Goal: Transaction & Acquisition: Purchase product/service

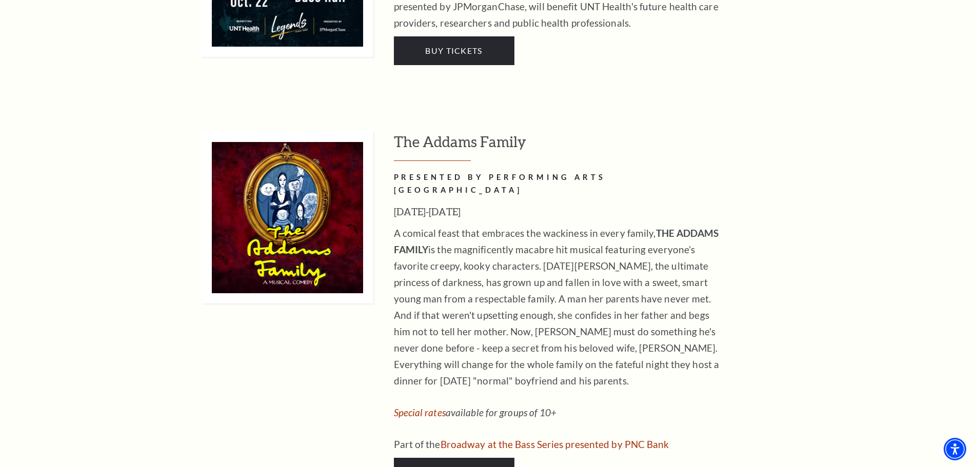
scroll to position [2052, 0]
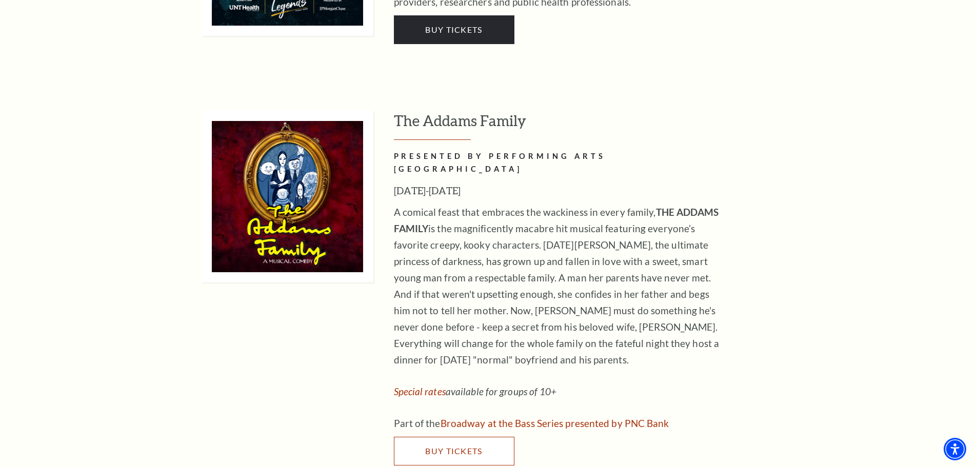
click at [440, 437] on link "Buy Tickets" at bounding box center [454, 451] width 121 height 29
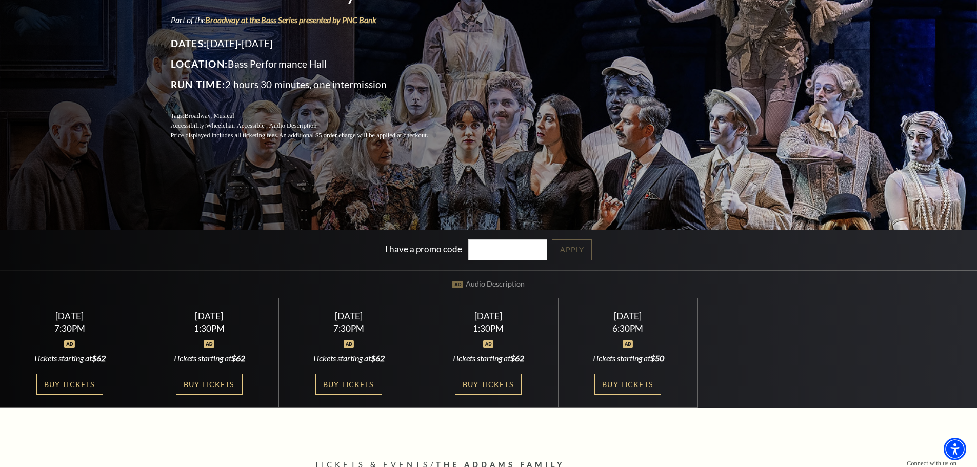
scroll to position [154, 0]
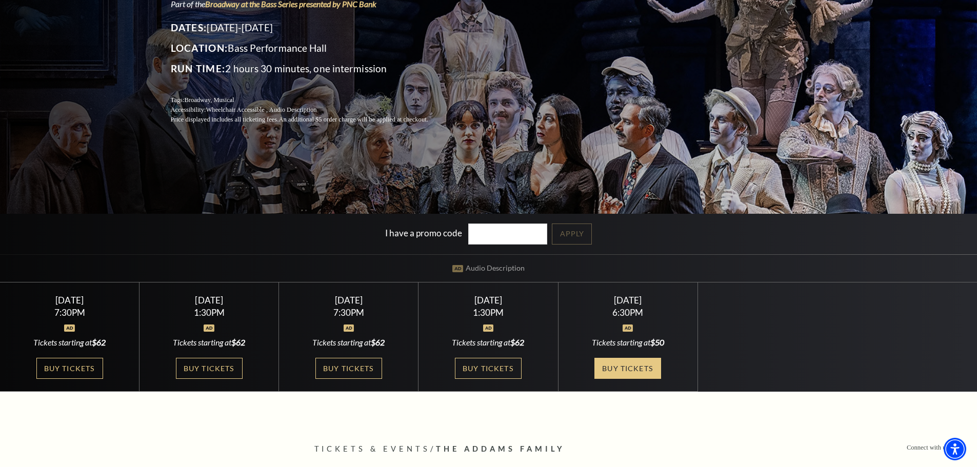
click at [624, 366] on link "Buy Tickets" at bounding box center [628, 368] width 67 height 21
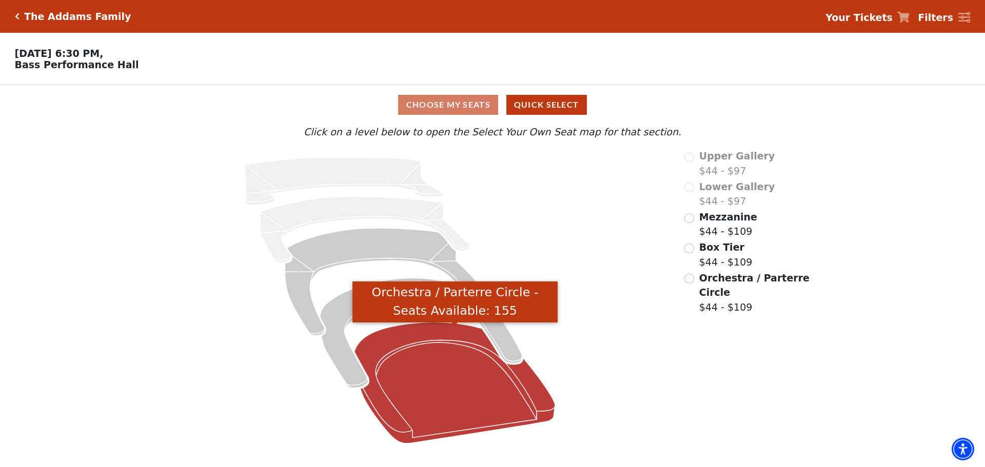
click at [415, 359] on icon "Orchestra / Parterre Circle - Seats Available: 155" at bounding box center [455, 383] width 201 height 121
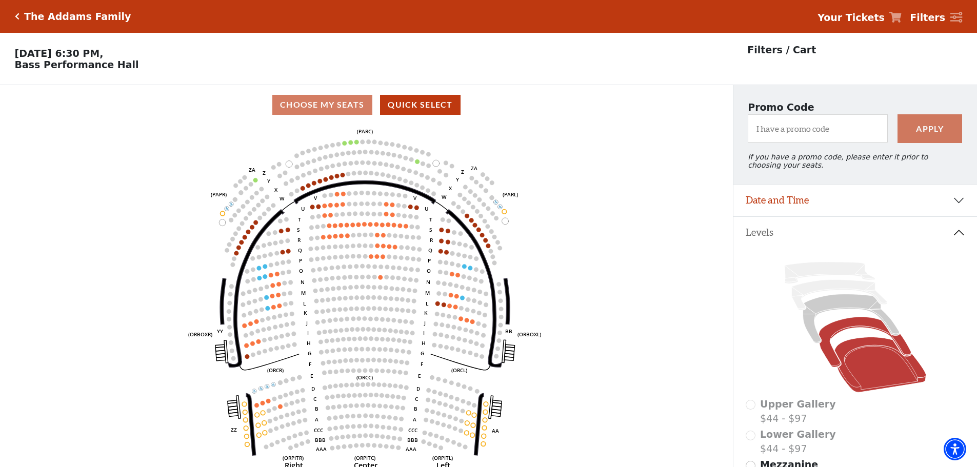
click at [858, 328] on icon at bounding box center [865, 343] width 92 height 50
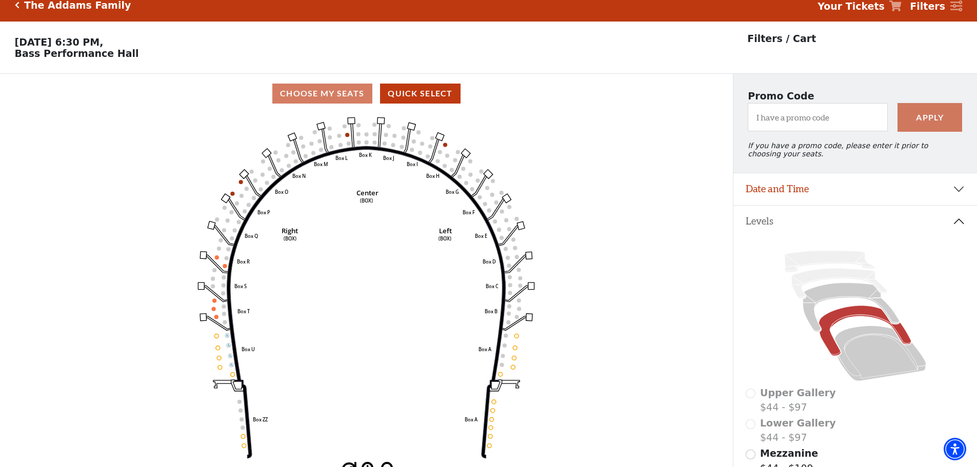
scroll to position [48, 0]
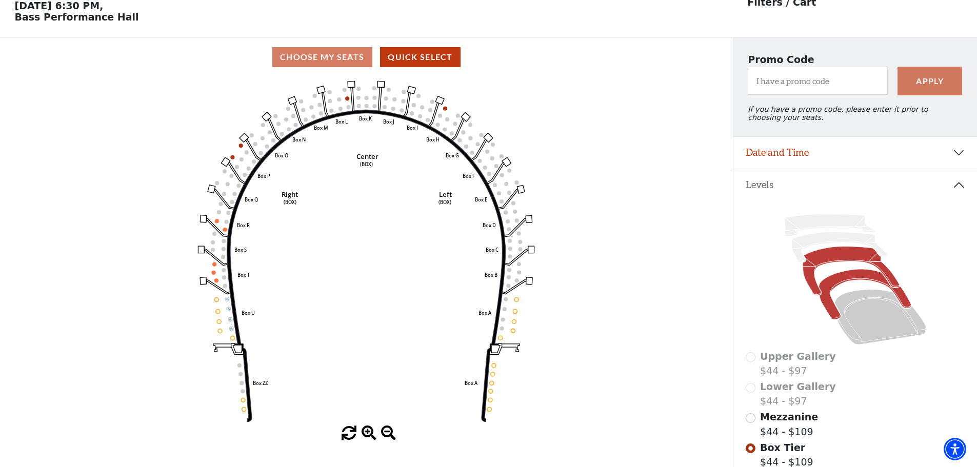
click at [833, 267] on icon at bounding box center [851, 271] width 96 height 49
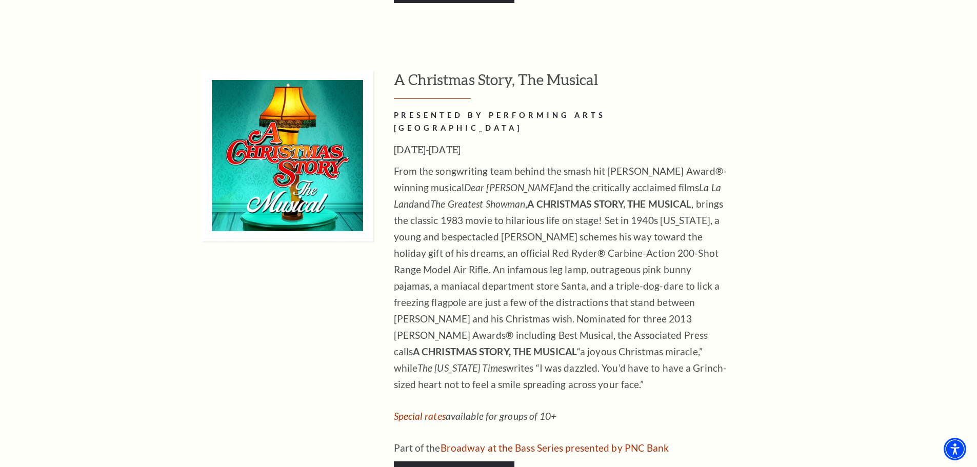
scroll to position [4208, 0]
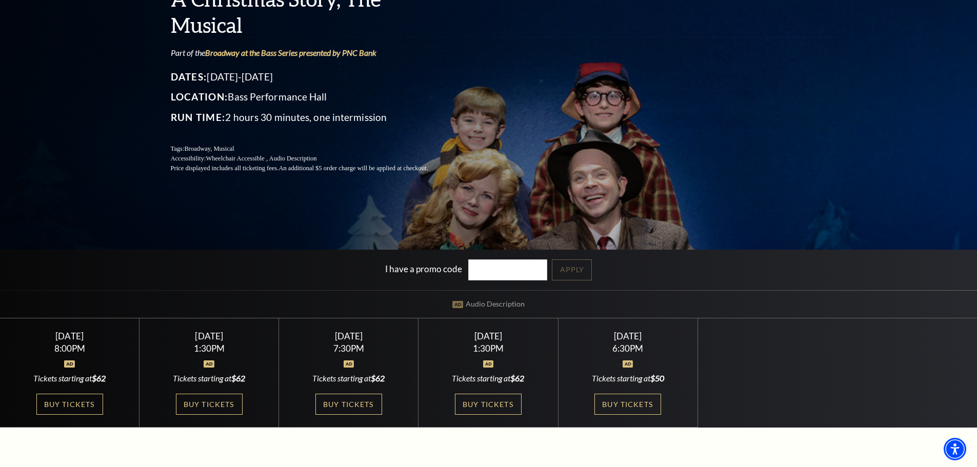
scroll to position [154, 0]
